Goal: Task Accomplishment & Management: Manage account settings

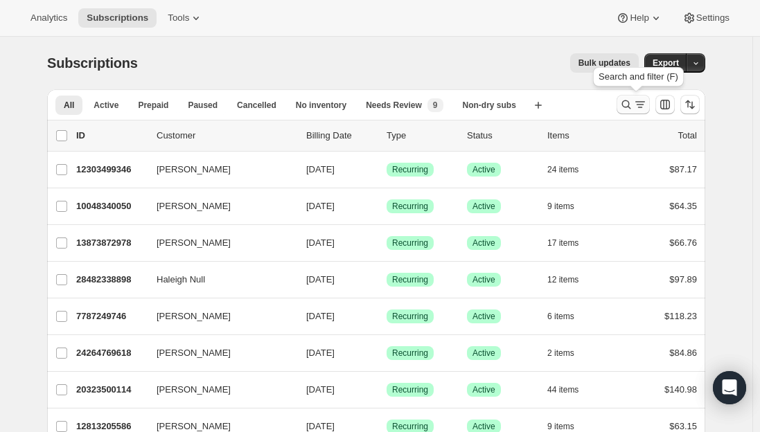
click at [631, 106] on icon "Search and filter results" at bounding box center [626, 104] width 9 height 9
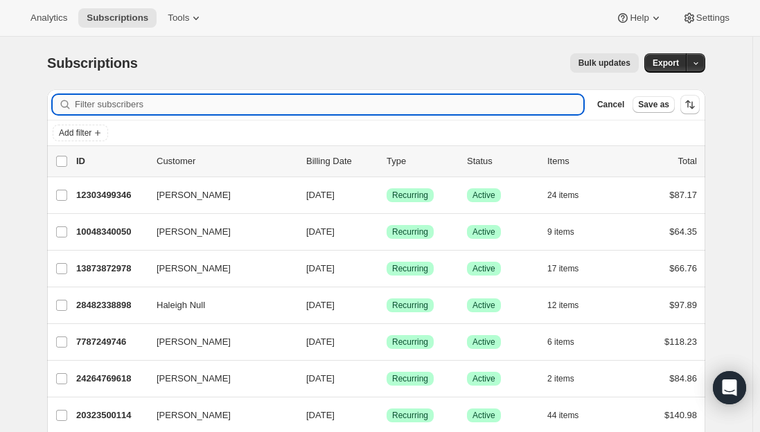
click at [242, 103] on input "Filter subscribers" at bounding box center [329, 104] width 509 height 19
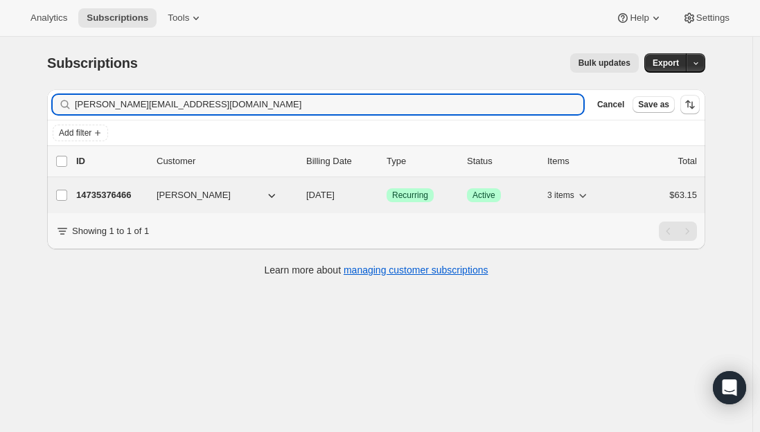
type input "erin.brill2@gmail.com"
click at [121, 190] on p "14735376466" at bounding box center [110, 196] width 69 height 14
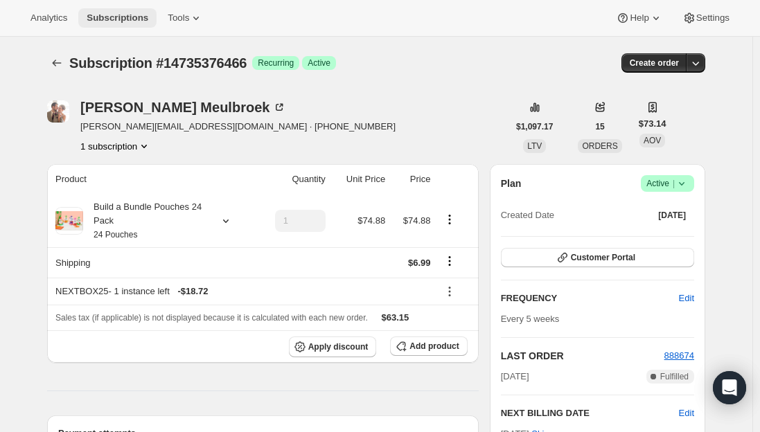
click at [108, 24] on button "Subscriptions" at bounding box center [117, 17] width 78 height 19
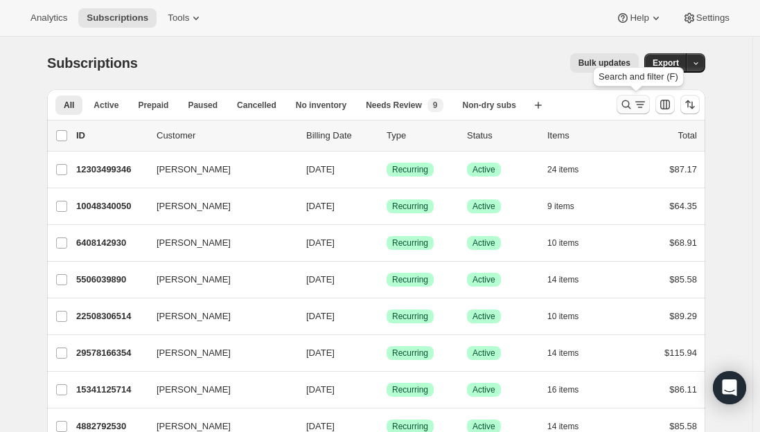
click at [630, 106] on icon "Search and filter results" at bounding box center [627, 105] width 14 height 14
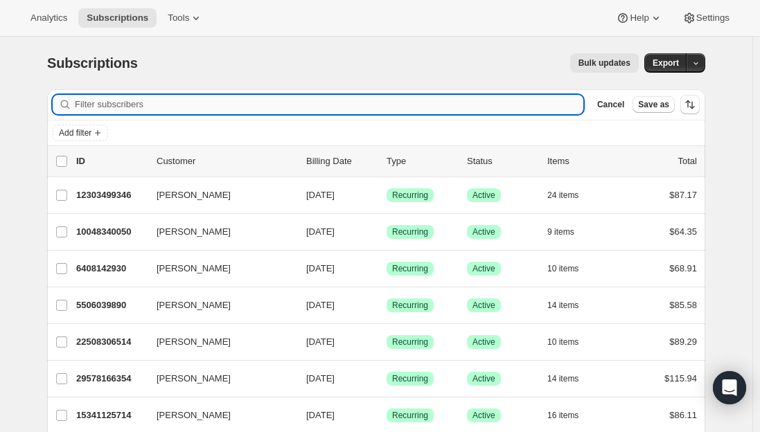
click at [222, 103] on input "Filter subscribers" at bounding box center [329, 104] width 509 height 19
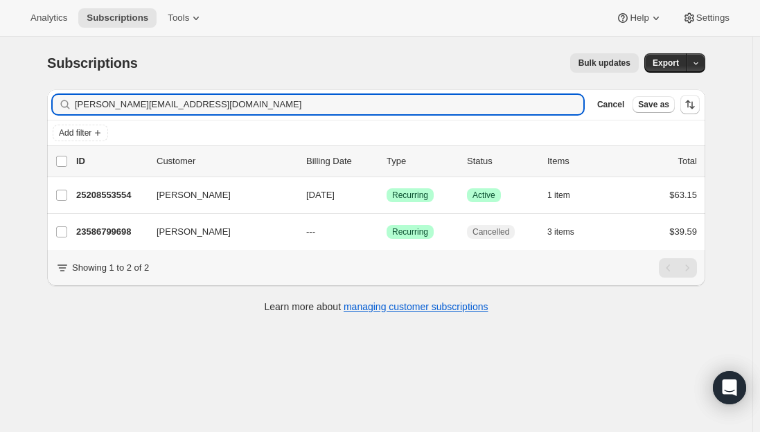
type input "rachel.mckenzie508@gmail.com"
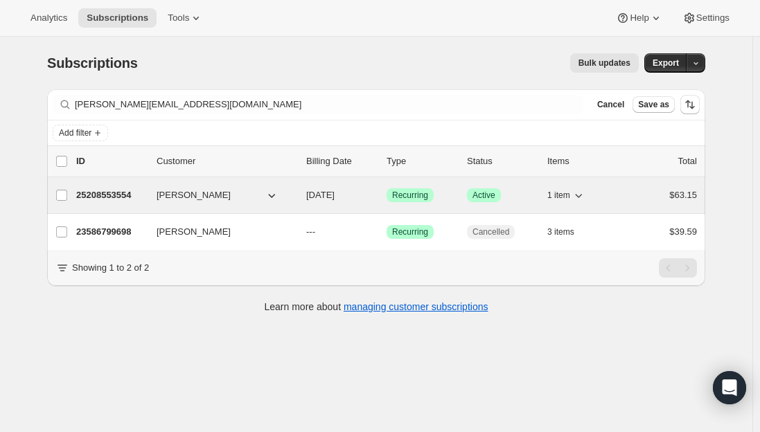
click at [114, 189] on p "25208553554" at bounding box center [110, 196] width 69 height 14
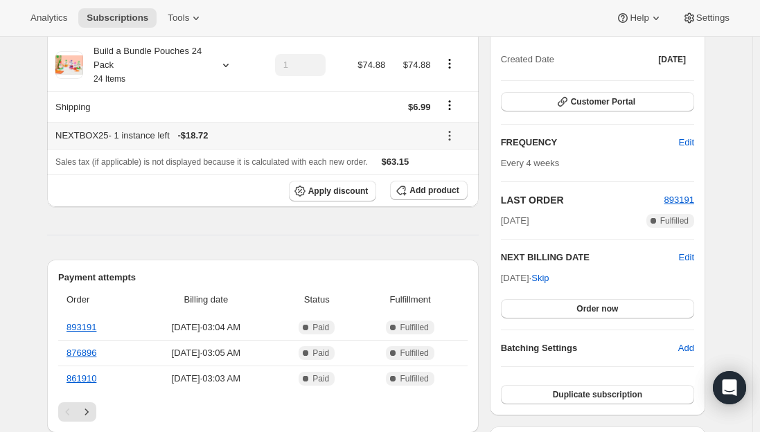
scroll to position [208, 0]
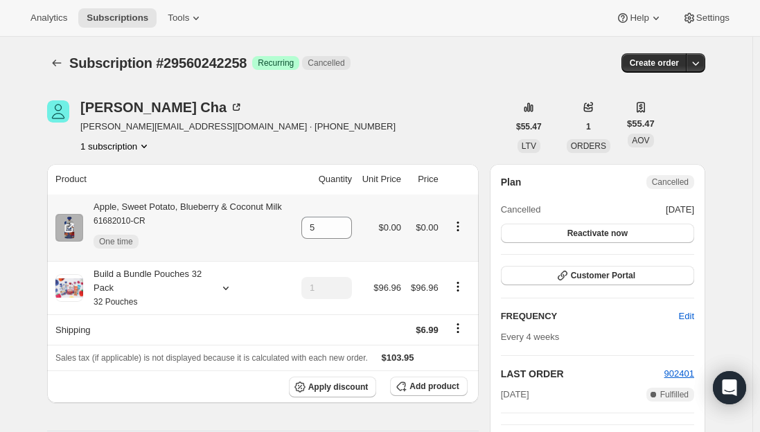
click at [455, 224] on icon "Product actions" at bounding box center [458, 227] width 14 height 14
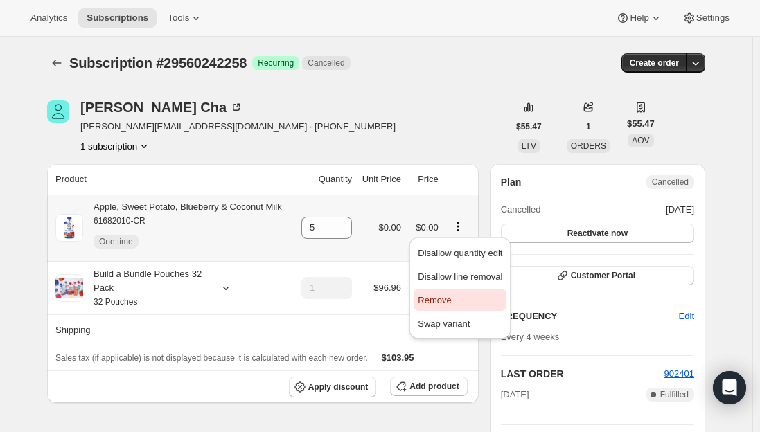
click at [453, 304] on span "Remove" at bounding box center [460, 301] width 85 height 14
type input "0"
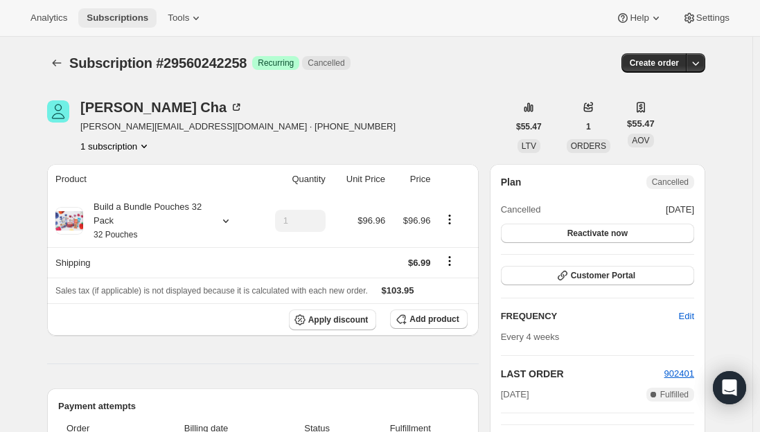
click at [107, 20] on span "Subscriptions" at bounding box center [118, 17] width 62 height 11
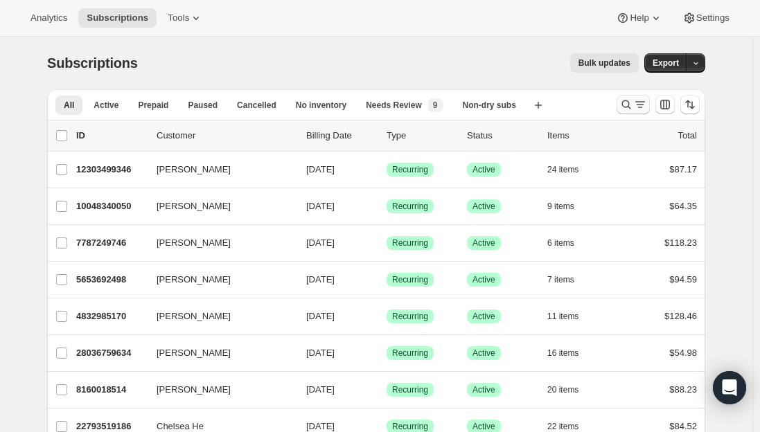
click at [642, 104] on icon "Search and filter results" at bounding box center [640, 105] width 14 height 14
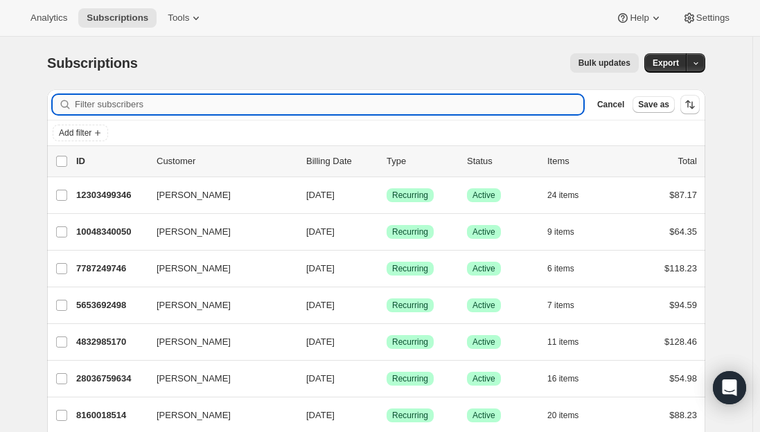
click at [139, 112] on input "Filter subscribers" at bounding box center [329, 104] width 509 height 19
paste input "[EMAIL_ADDRESS][DOMAIN_NAME]"
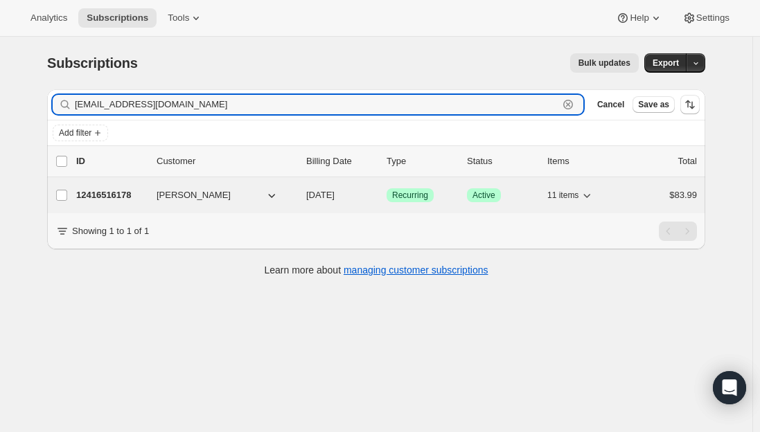
type input "[EMAIL_ADDRESS][DOMAIN_NAME]"
click at [123, 195] on p "12416516178" at bounding box center [110, 196] width 69 height 14
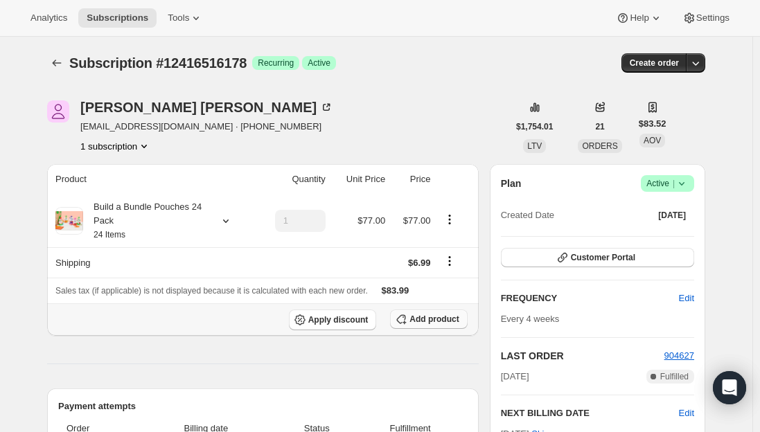
click at [408, 317] on icon "button" at bounding box center [401, 320] width 14 height 14
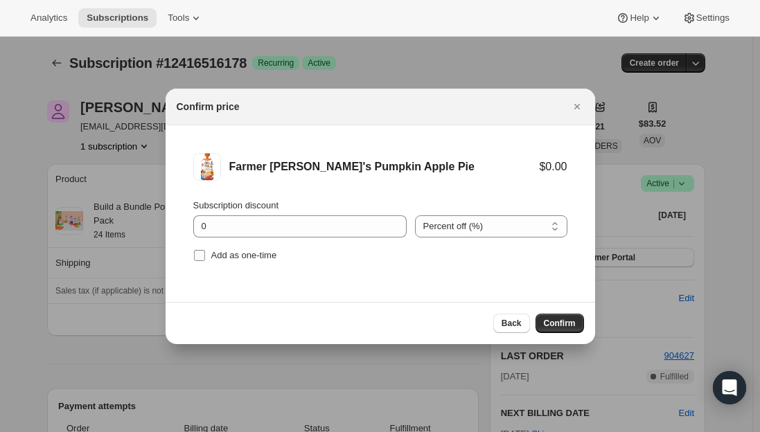
click at [205, 258] on span ":rj4:" at bounding box center [199, 256] width 12 height 12
click at [205, 258] on input "Add as one-time" at bounding box center [199, 255] width 11 height 11
checkbox input "true"
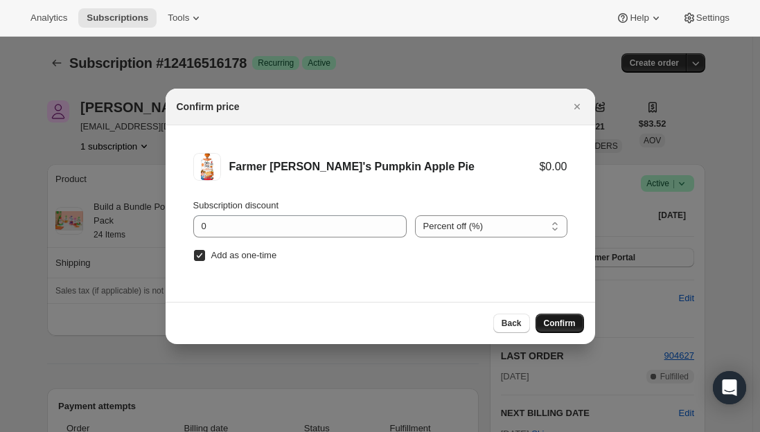
click at [558, 321] on span "Confirm" at bounding box center [560, 323] width 32 height 11
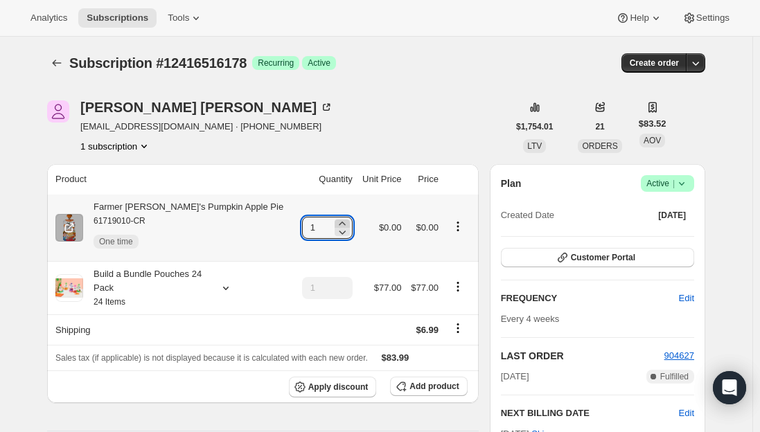
click at [335, 220] on icon at bounding box center [342, 224] width 14 height 14
type input "4"
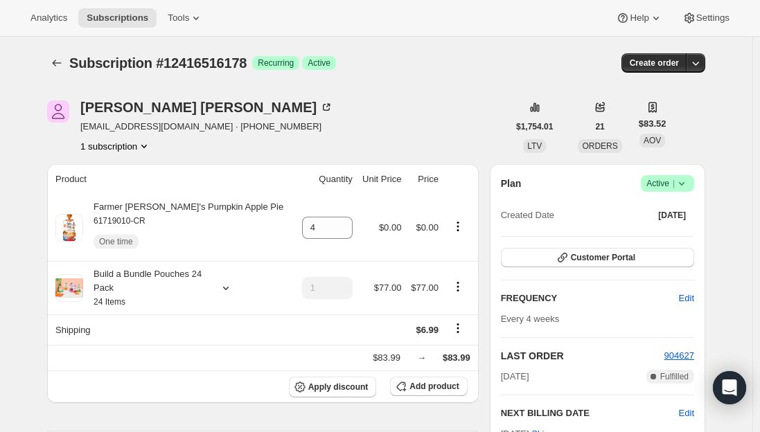
drag, startPoint x: 31, startPoint y: 238, endPoint x: 40, endPoint y: 240, distance: 9.4
click at [121, 16] on span "Subscriptions" at bounding box center [118, 17] width 62 height 11
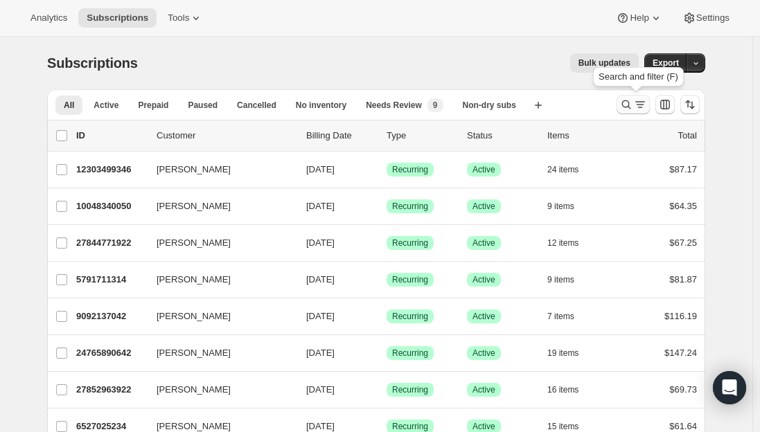
click at [628, 105] on icon "Search and filter results" at bounding box center [627, 105] width 14 height 14
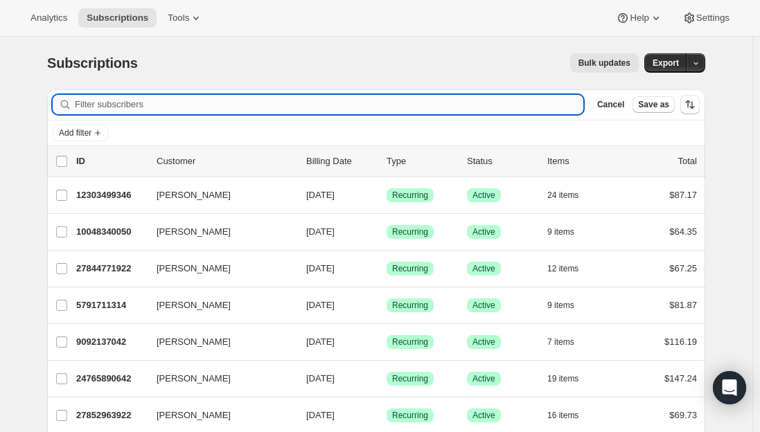
click at [319, 97] on input "Filter subscribers" at bounding box center [329, 104] width 509 height 19
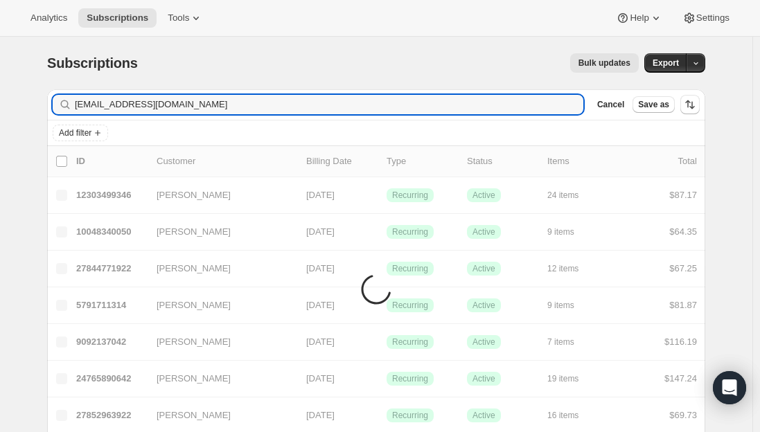
type input "[EMAIL_ADDRESS][DOMAIN_NAME]"
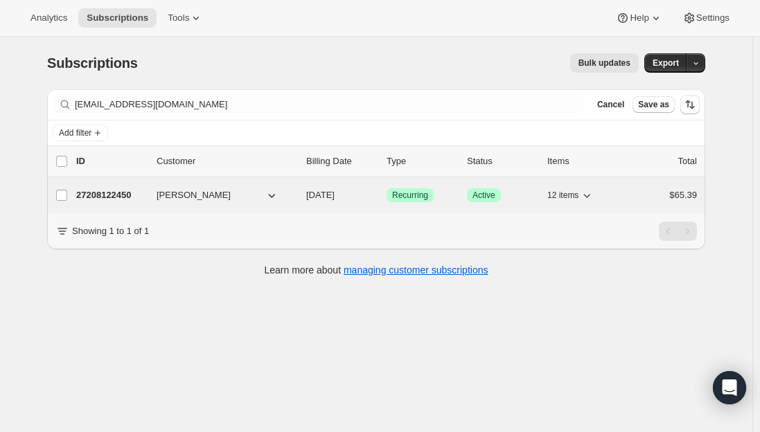
click at [124, 194] on p "27208122450" at bounding box center [110, 196] width 69 height 14
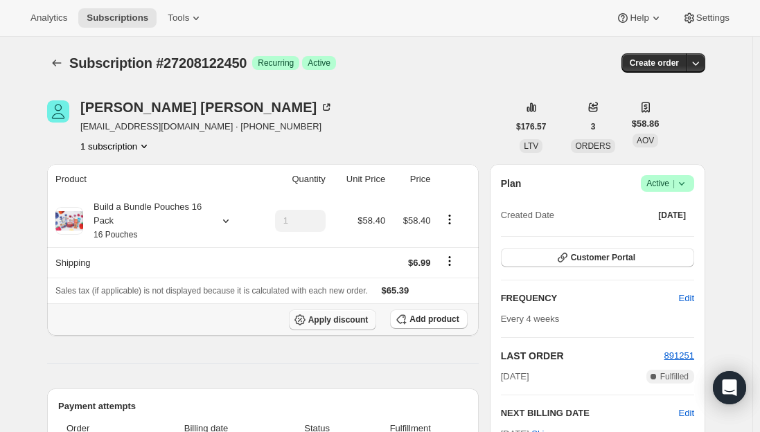
click at [351, 324] on span "Apply discount" at bounding box center [338, 320] width 60 height 11
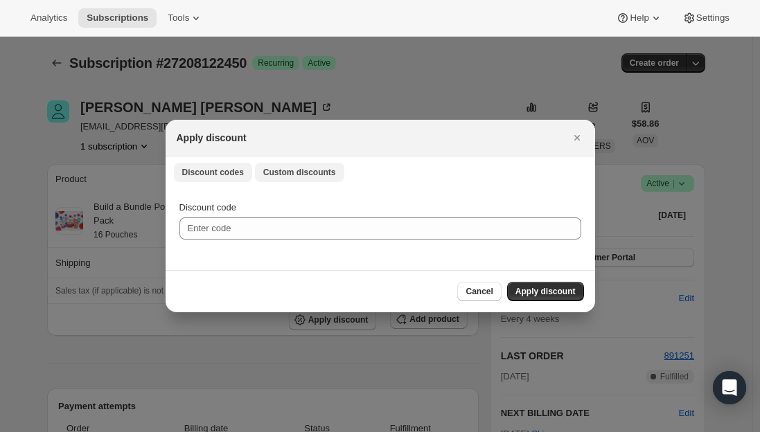
click at [277, 173] on span "Custom discounts" at bounding box center [299, 172] width 73 height 11
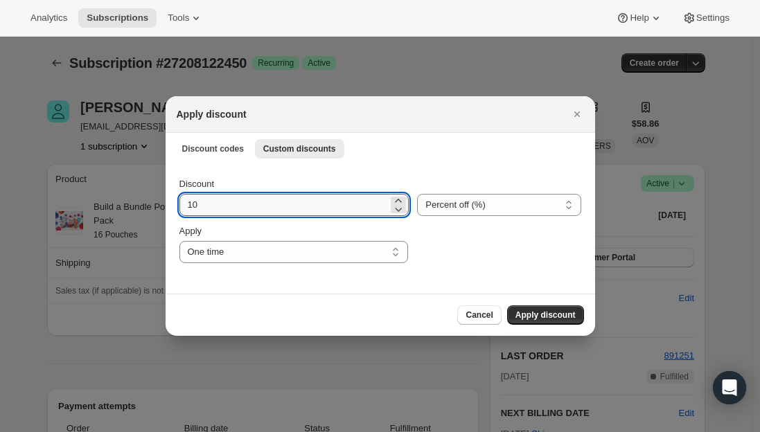
click at [233, 209] on input "10" at bounding box center [284, 205] width 209 height 22
type input "15"
click at [451, 202] on select "Percent off (%) Amount off ($)" at bounding box center [499, 205] width 164 height 22
select select "fixed"
click at [417, 194] on select "Percent off (%) Amount off ($)" at bounding box center [499, 205] width 164 height 22
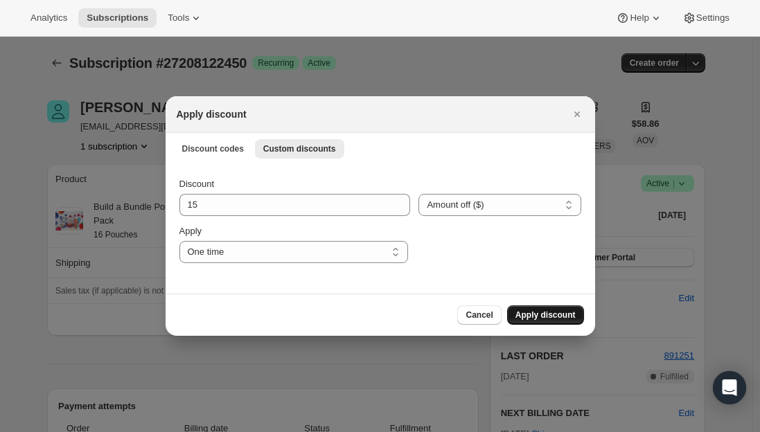
click at [568, 313] on span "Apply discount" at bounding box center [546, 315] width 60 height 11
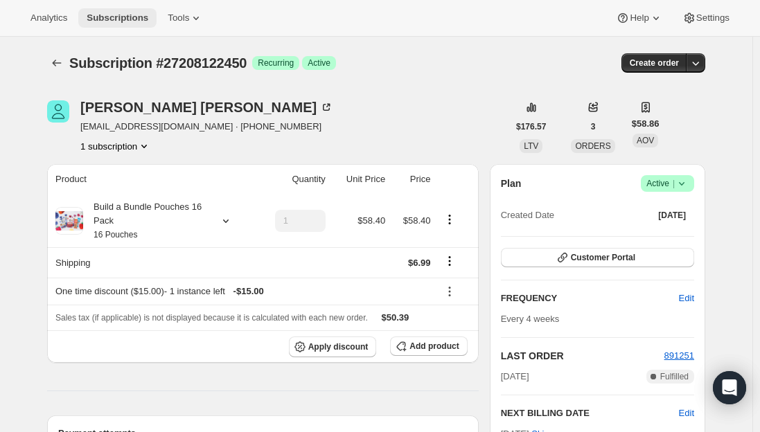
click at [96, 12] on span "Subscriptions" at bounding box center [118, 17] width 62 height 11
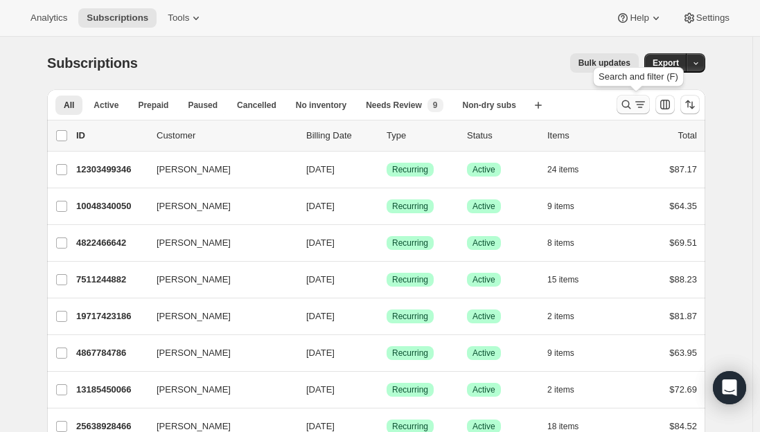
click at [631, 103] on icon "Search and filter results" at bounding box center [626, 104] width 9 height 9
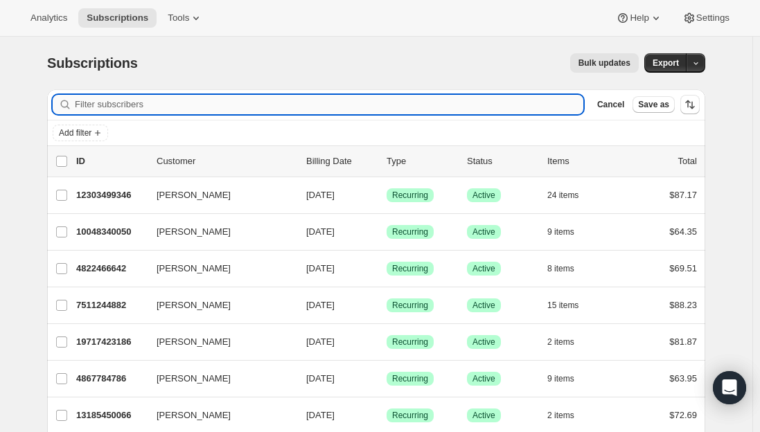
click at [244, 96] on input "Filter subscribers" at bounding box center [329, 104] width 509 height 19
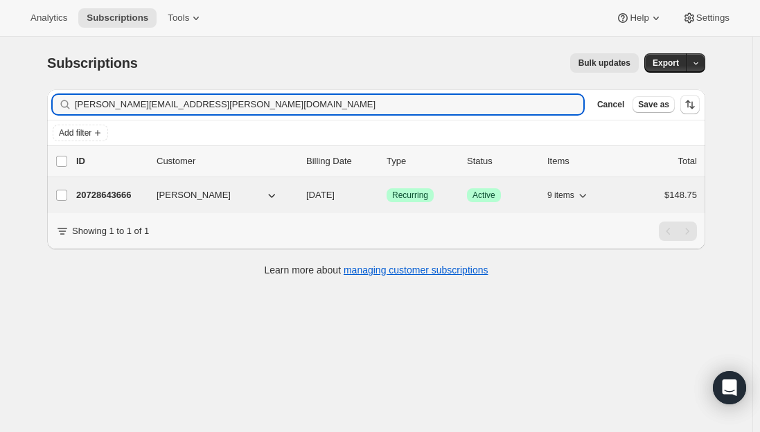
type input "[PERSON_NAME][EMAIL_ADDRESS][PERSON_NAME][DOMAIN_NAME]"
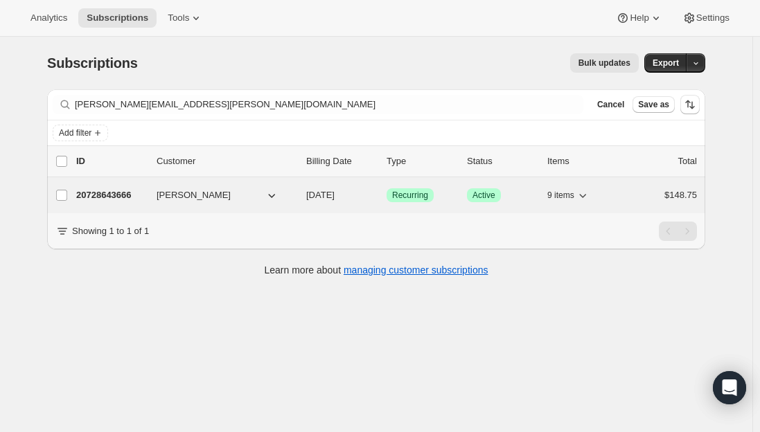
click at [102, 195] on p "20728643666" at bounding box center [110, 196] width 69 height 14
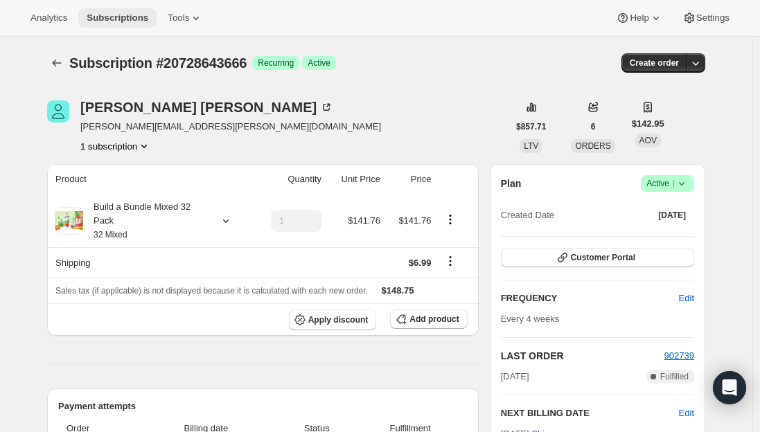
click at [101, 20] on span "Subscriptions" at bounding box center [118, 17] width 62 height 11
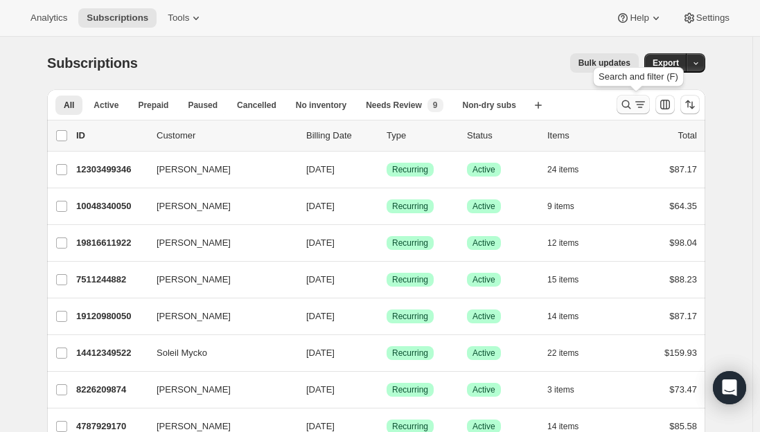
click at [638, 111] on icon "Search and filter results" at bounding box center [640, 105] width 14 height 14
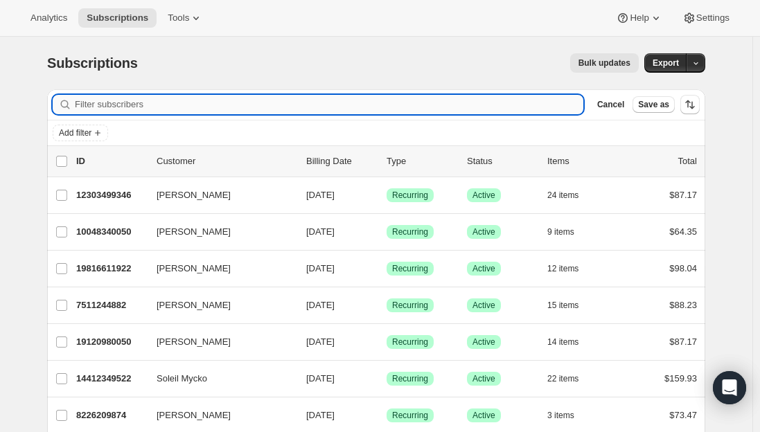
click at [223, 107] on input "Filter subscribers" at bounding box center [329, 104] width 509 height 19
paste input "[EMAIL_ADDRESS][DOMAIN_NAME]"
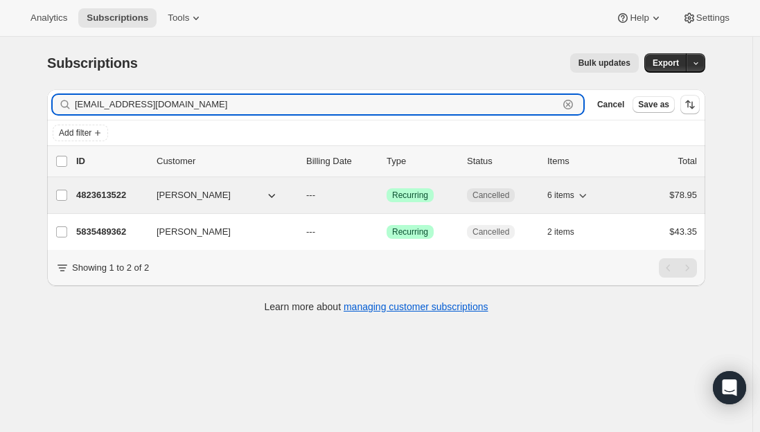
type input "[EMAIL_ADDRESS][DOMAIN_NAME]"
click at [95, 197] on p "4823613522" at bounding box center [110, 196] width 69 height 14
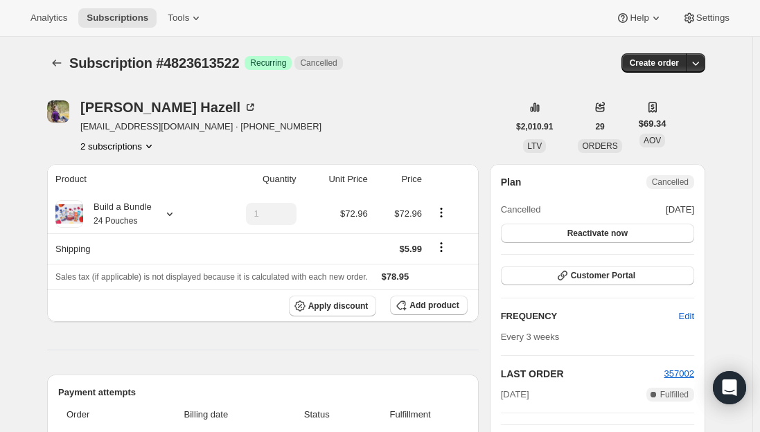
click at [94, 148] on button "2 subscriptions" at bounding box center [118, 146] width 76 height 14
click at [98, 193] on span "5835489362" at bounding box center [101, 196] width 50 height 10
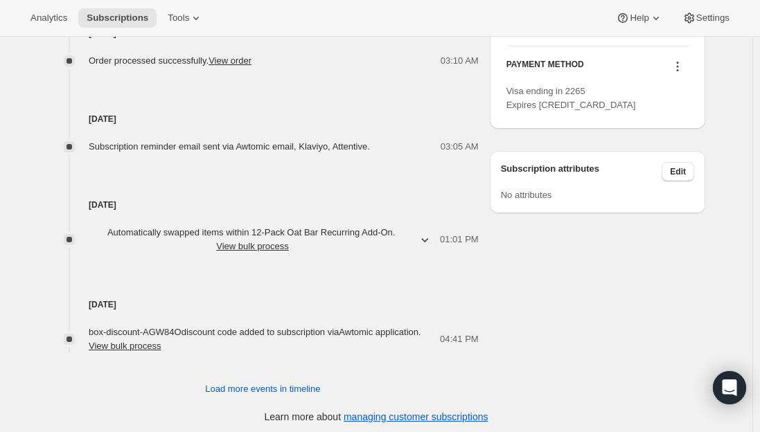
scroll to position [712, 0]
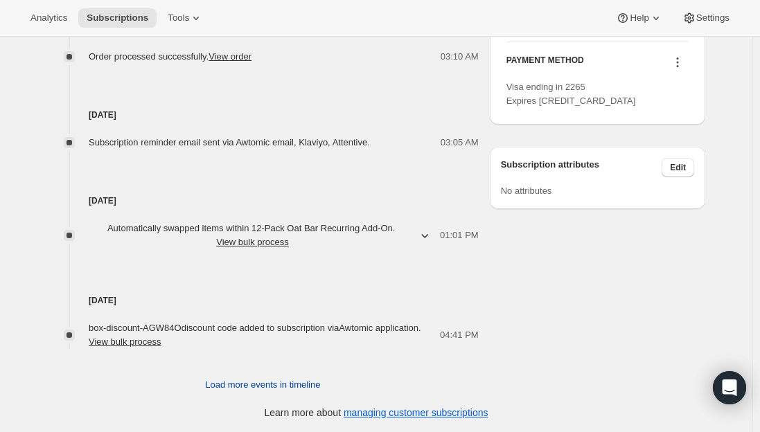
click at [312, 387] on span "Load more events in timeline" at bounding box center [262, 385] width 115 height 14
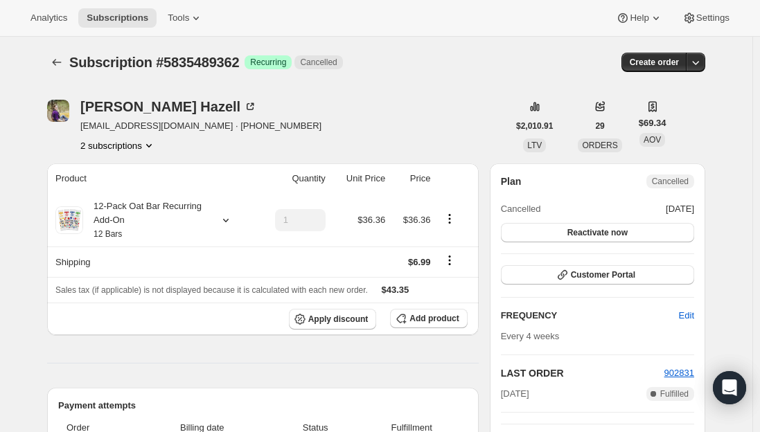
scroll to position [0, 0]
click at [620, 279] on span "Customer Portal" at bounding box center [603, 275] width 64 height 11
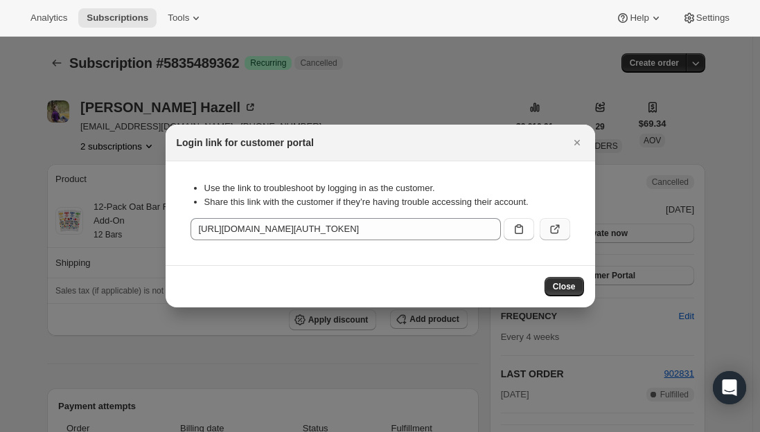
click at [554, 227] on icon ":r26r:" at bounding box center [555, 229] width 14 height 14
click at [581, 140] on icon "Close" at bounding box center [577, 143] width 14 height 14
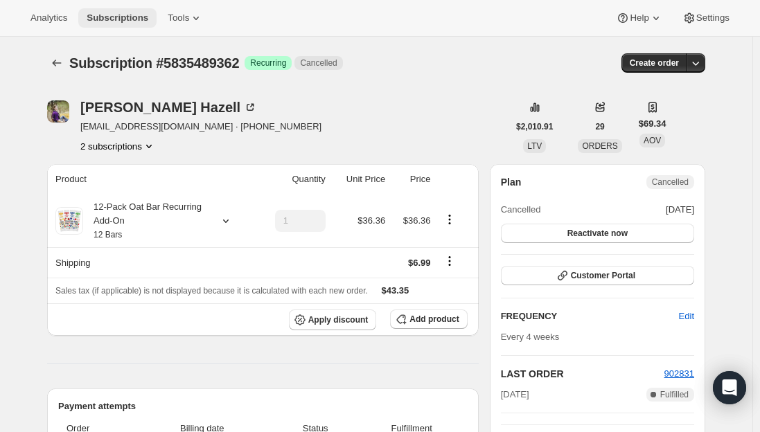
click at [107, 24] on button "Subscriptions" at bounding box center [117, 17] width 78 height 19
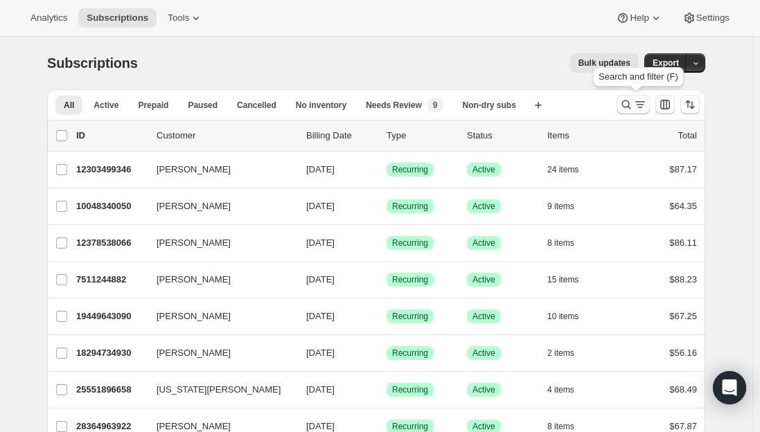
click at [638, 105] on icon "Search and filter results" at bounding box center [640, 105] width 14 height 14
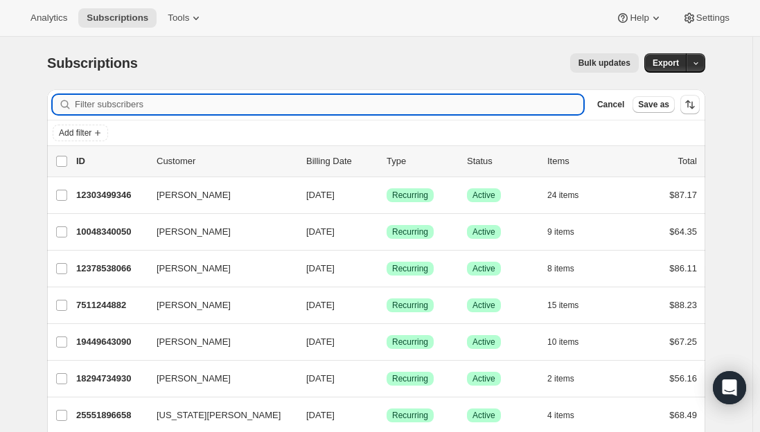
click at [260, 105] on input "Filter subscribers" at bounding box center [329, 104] width 509 height 19
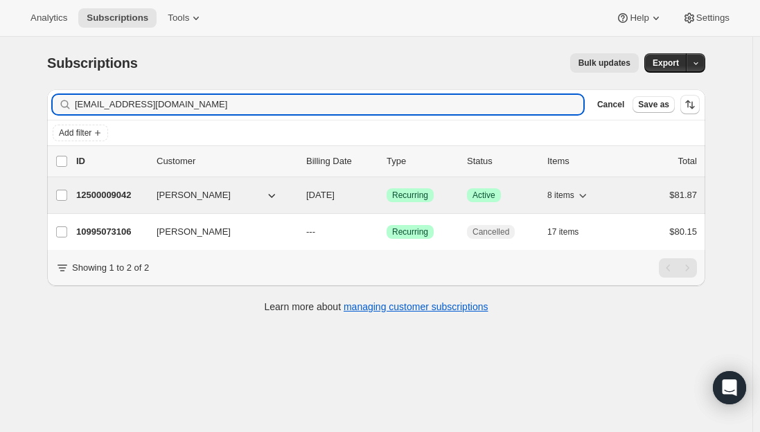
type input "[EMAIL_ADDRESS][DOMAIN_NAME]"
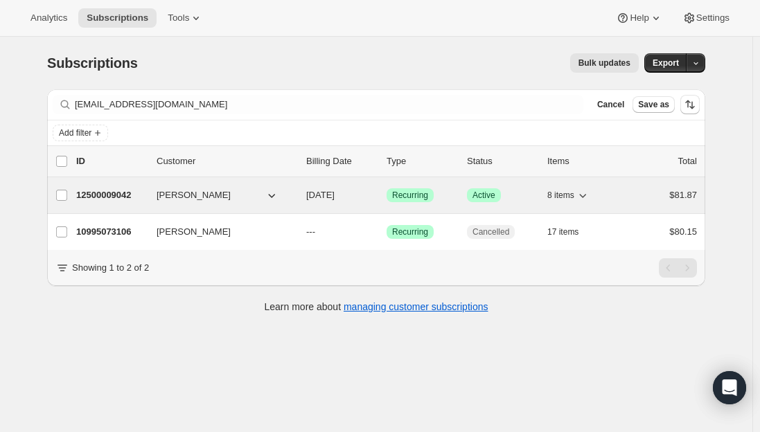
click at [116, 195] on p "12500009042" at bounding box center [110, 196] width 69 height 14
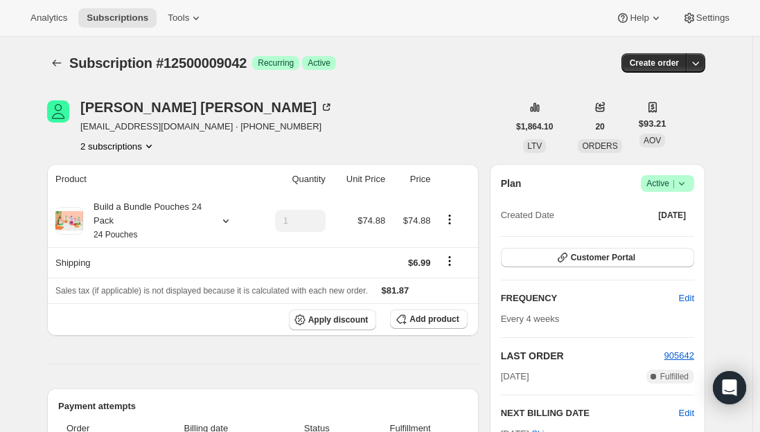
click at [675, 183] on span "|" at bounding box center [674, 183] width 2 height 11
click at [669, 234] on span "Cancel subscription" at bounding box center [672, 234] width 78 height 10
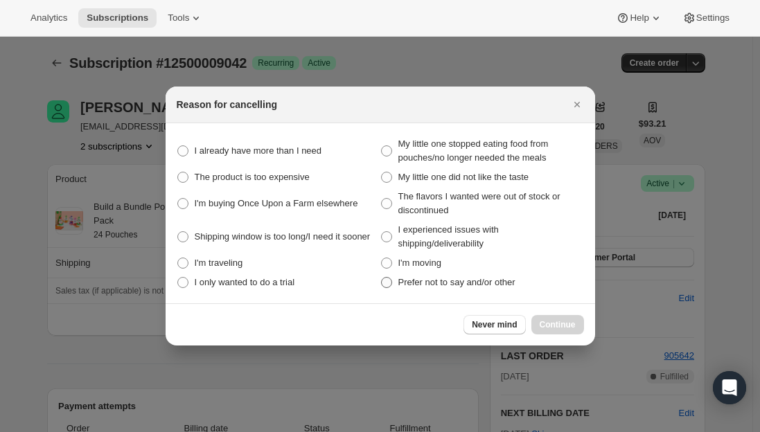
click at [389, 284] on span ":r2k7:" at bounding box center [386, 282] width 11 height 11
click at [382, 278] on other "Prefer not to say and/or other" at bounding box center [381, 277] width 1 height 1
radio other "true"
click at [572, 321] on span "Continue" at bounding box center [558, 325] width 36 height 11
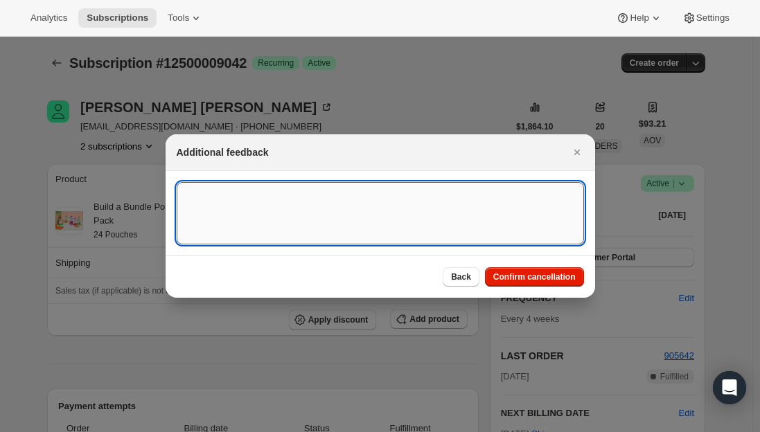
click at [241, 201] on textarea ":r2k7:" at bounding box center [381, 213] width 408 height 62
type textarea "Canceled per text req."
click at [546, 285] on button "Confirm cancellation" at bounding box center [534, 277] width 99 height 19
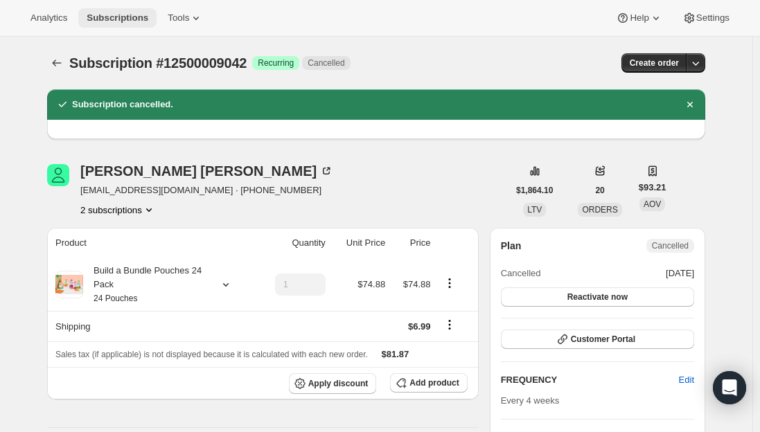
click at [116, 17] on span "Subscriptions" at bounding box center [118, 17] width 62 height 11
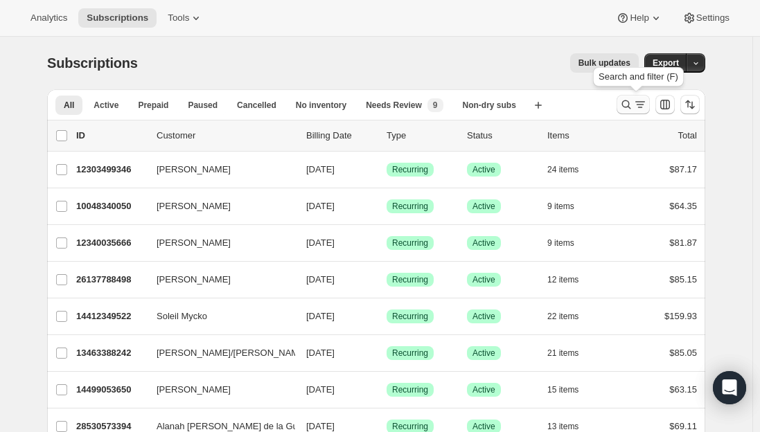
click at [628, 100] on icon "Search and filter results" at bounding box center [627, 105] width 14 height 14
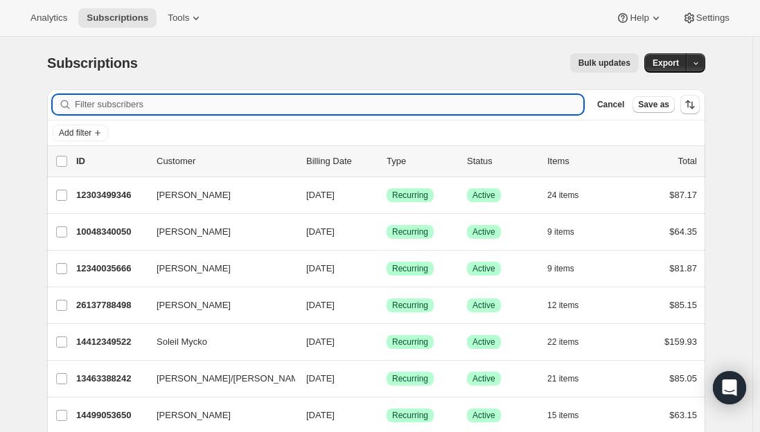
click at [276, 107] on input "Filter subscribers" at bounding box center [329, 104] width 509 height 19
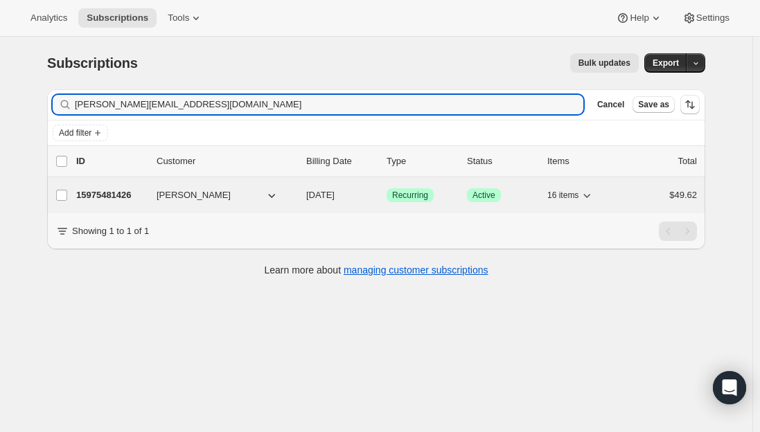
type input "[PERSON_NAME][EMAIL_ADDRESS][DOMAIN_NAME]"
click at [123, 191] on p "15975481426" at bounding box center [110, 196] width 69 height 14
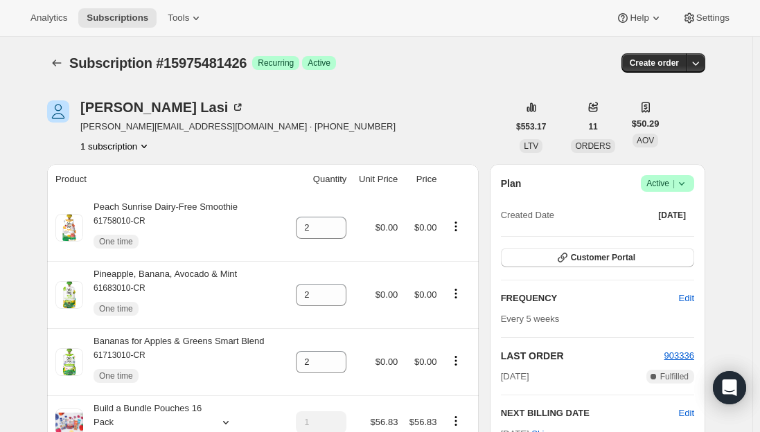
scroll to position [69, 0]
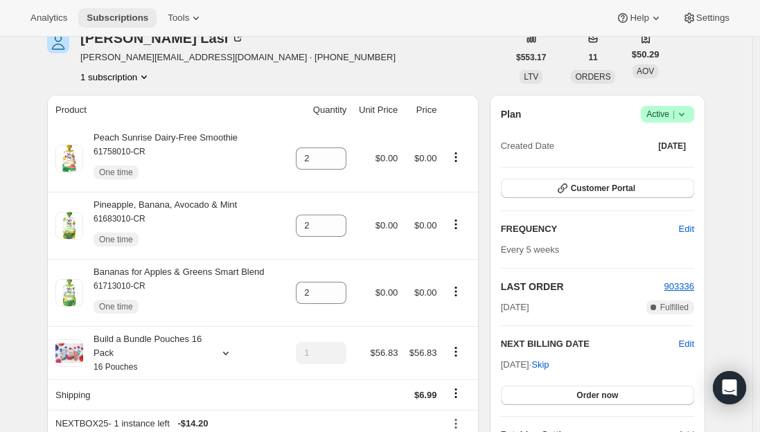
click at [115, 19] on span "Subscriptions" at bounding box center [118, 17] width 62 height 11
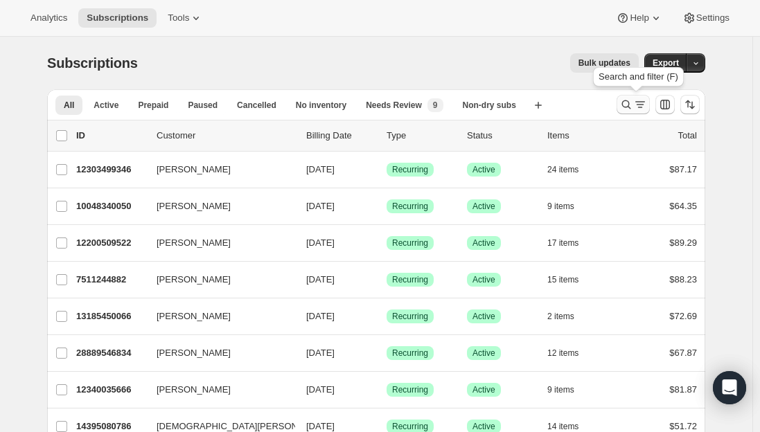
click at [629, 100] on icon "Search and filter results" at bounding box center [627, 105] width 14 height 14
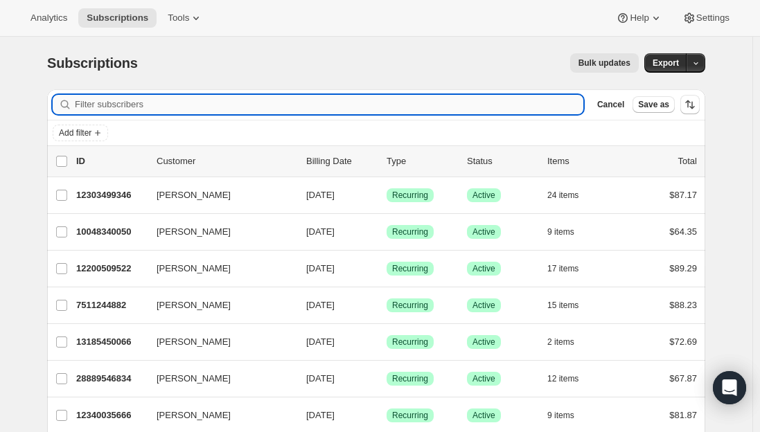
click at [168, 107] on input "Filter subscribers" at bounding box center [329, 104] width 509 height 19
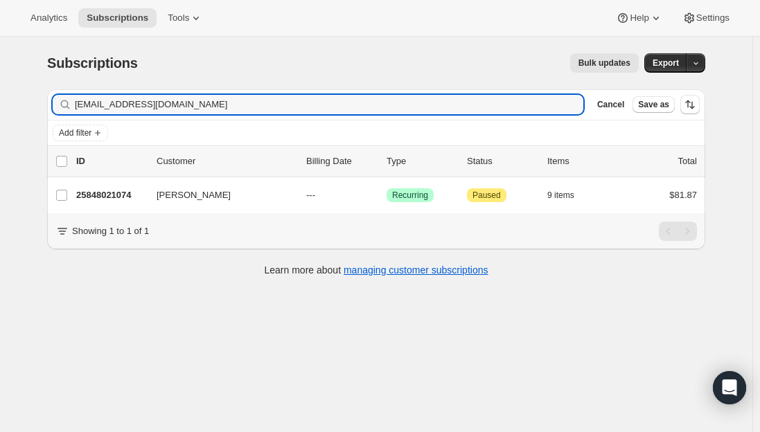
type input "[EMAIL_ADDRESS][DOMAIN_NAME]"
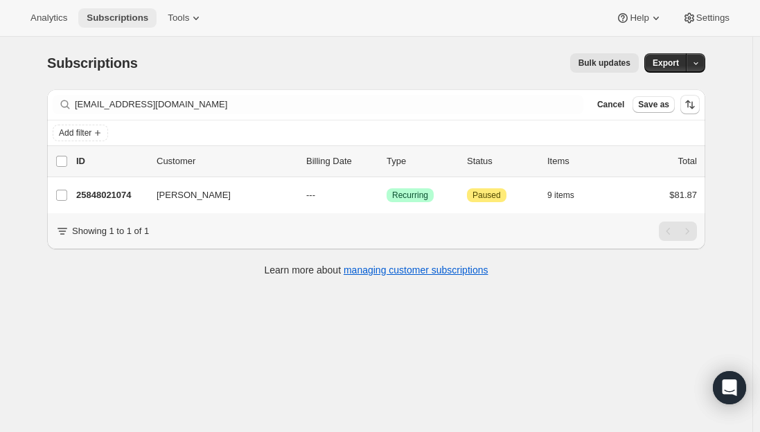
click at [106, 15] on span "Subscriptions" at bounding box center [118, 17] width 62 height 11
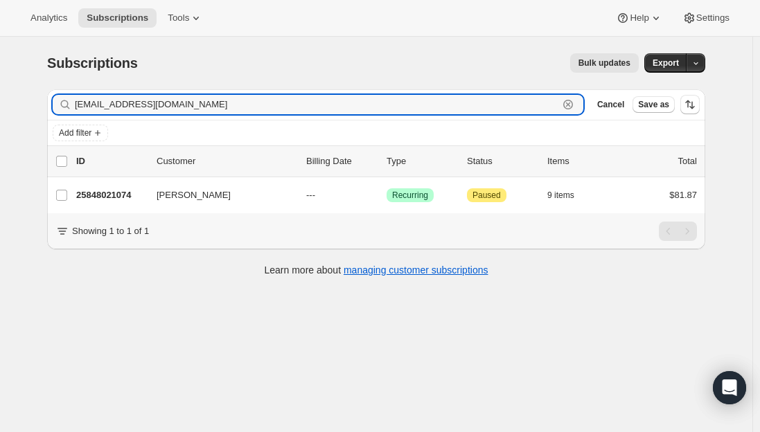
drag, startPoint x: 187, startPoint y: 107, endPoint x: 32, endPoint y: 102, distance: 155.3
click at [69, 98] on div "[EMAIL_ADDRESS][DOMAIN_NAME] Clear" at bounding box center [318, 104] width 531 height 19
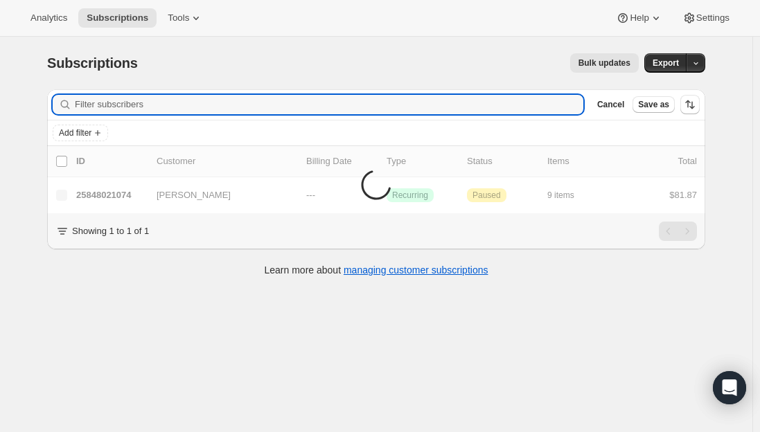
paste input "[EMAIL_ADDRESS][DOMAIN_NAME]"
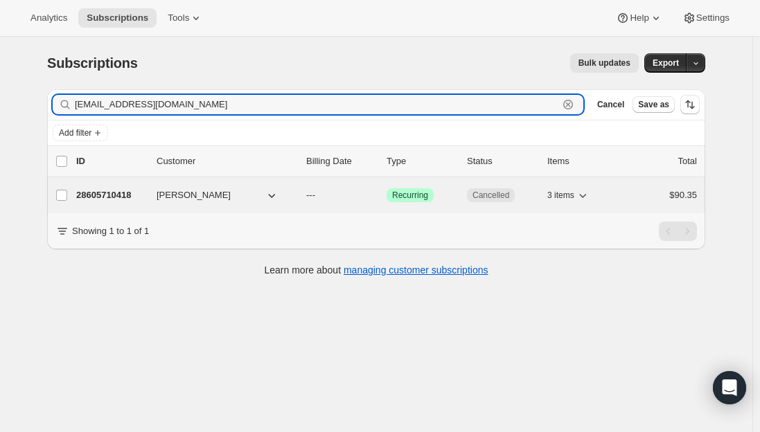
type input "[EMAIL_ADDRESS][DOMAIN_NAME]"
click at [113, 197] on p "28605710418" at bounding box center [110, 196] width 69 height 14
